Goal: Task Accomplishment & Management: Complete application form

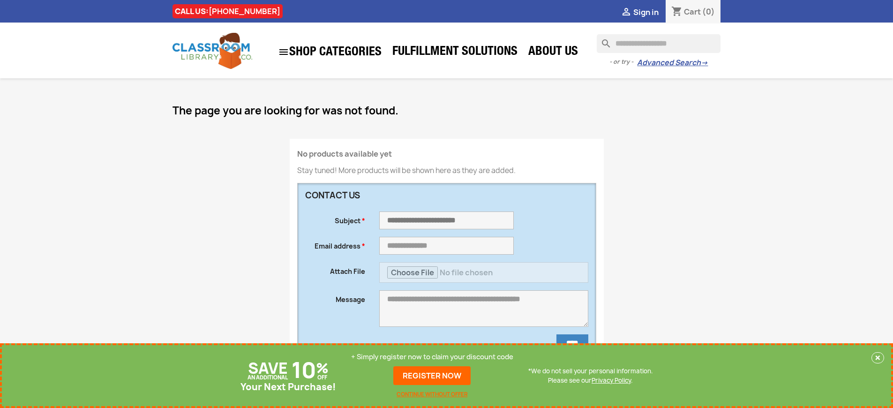
click at [432, 357] on p "+ Simply register now to claim your discount code" at bounding box center [432, 356] width 162 height 9
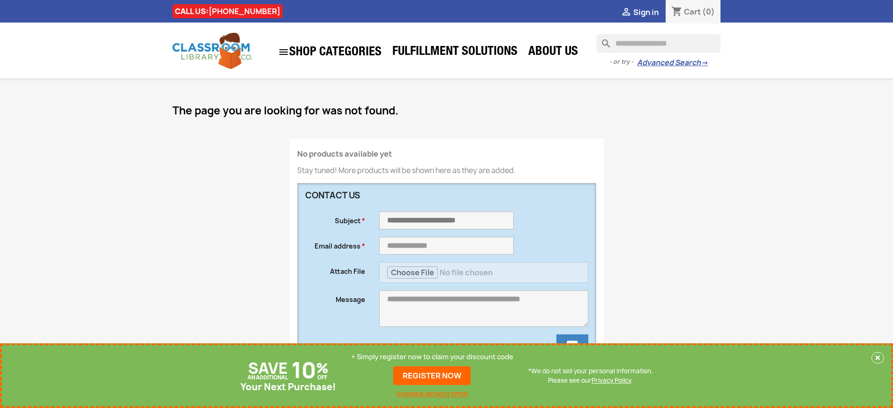
click at [432, 357] on p "+ Simply register now to claim your discount code" at bounding box center [432, 356] width 162 height 9
click at [432, 376] on link "REGISTER NOW" at bounding box center [431, 375] width 77 height 19
click at [432, 357] on p "+ Simply register now to claim your discount code" at bounding box center [432, 356] width 162 height 9
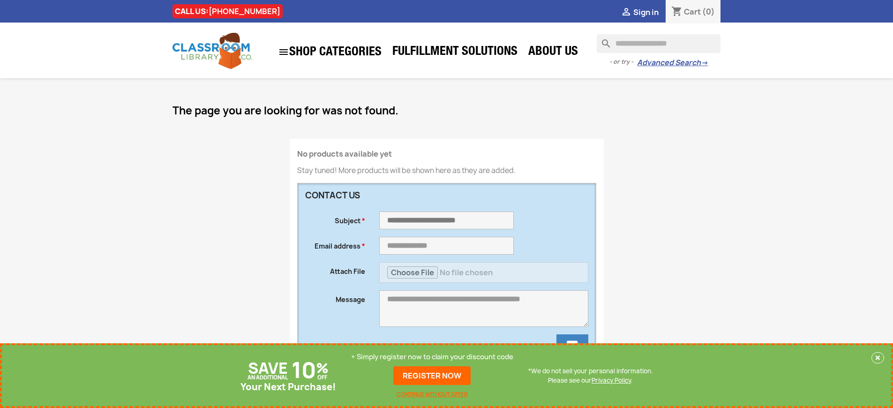
click at [432, 357] on p "+ Simply register now to claim your discount code" at bounding box center [432, 356] width 162 height 9
click at [432, 376] on link "REGISTER NOW" at bounding box center [431, 375] width 77 height 19
click at [432, 357] on p "+ Simply register now to claim your discount code" at bounding box center [432, 356] width 162 height 9
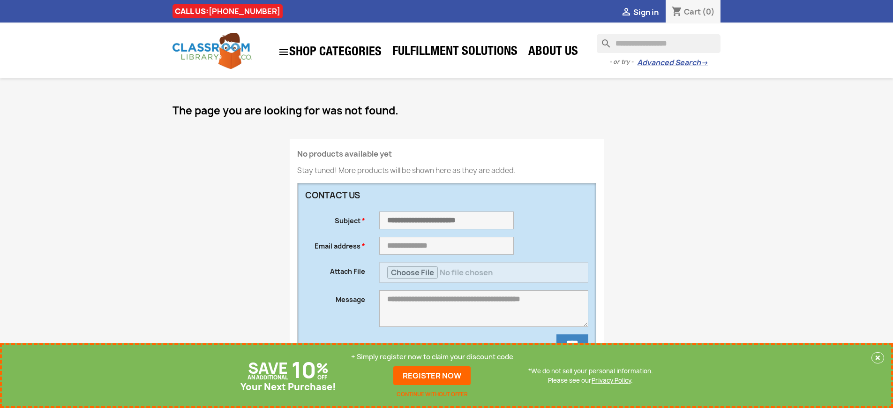
click at [432, 357] on p "+ Simply register now to claim your discount code" at bounding box center [432, 356] width 162 height 9
click at [432, 376] on link "REGISTER NOW" at bounding box center [431, 375] width 77 height 19
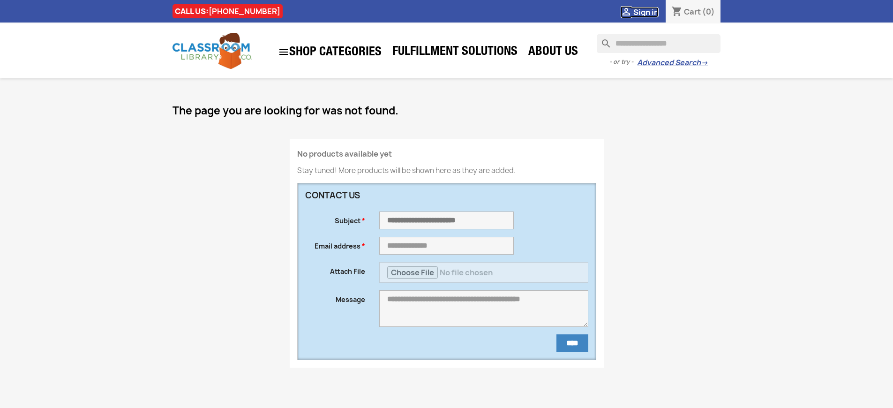
click at [646, 12] on span "Sign in" at bounding box center [645, 12] width 25 height 10
